Goal: Navigation & Orientation: Find specific page/section

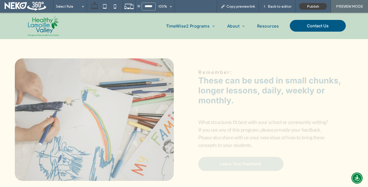
scroll to position [468, 0]
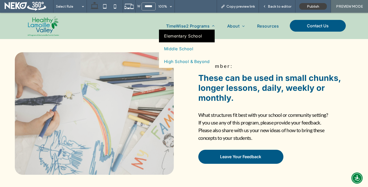
click at [183, 40] on link "Elementary School" at bounding box center [187, 36] width 56 height 13
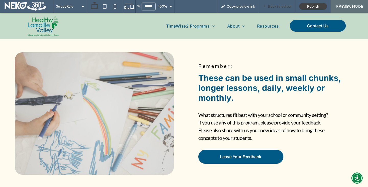
click at [269, 6] on span "Back to editor" at bounding box center [280, 6] width 24 height 4
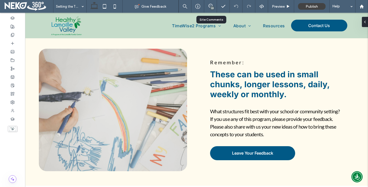
click at [210, 3] on div "30" at bounding box center [210, 6] width 13 height 13
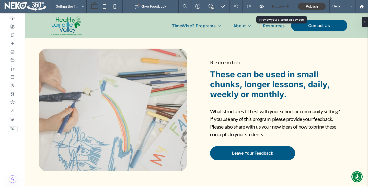
click at [283, 6] on span "Preview" at bounding box center [278, 6] width 13 height 4
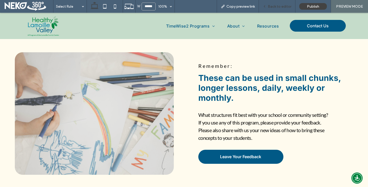
click at [272, 6] on span "Back to editor" at bounding box center [280, 6] width 24 height 4
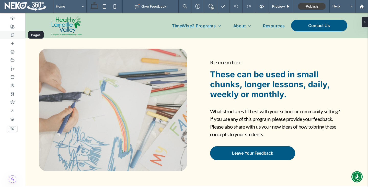
click at [10, 34] on div at bounding box center [12, 35] width 25 height 8
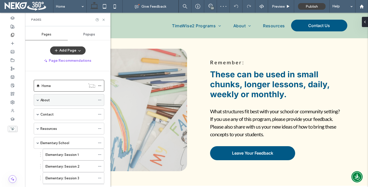
click at [38, 101] on span at bounding box center [38, 100] width 3 height 3
click at [38, 111] on span at bounding box center [38, 114] width 3 height 11
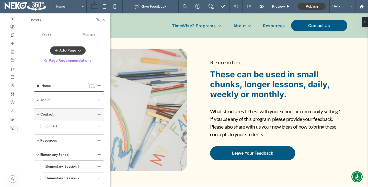
click at [38, 113] on span at bounding box center [38, 114] width 3 height 3
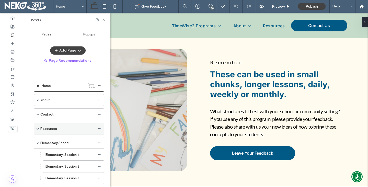
click at [37, 127] on span at bounding box center [38, 128] width 3 height 3
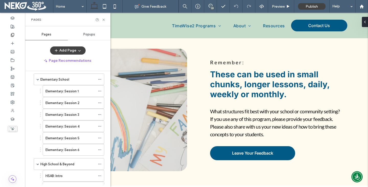
scroll to position [52, 0]
